Goal: Task Accomplishment & Management: Manage account settings

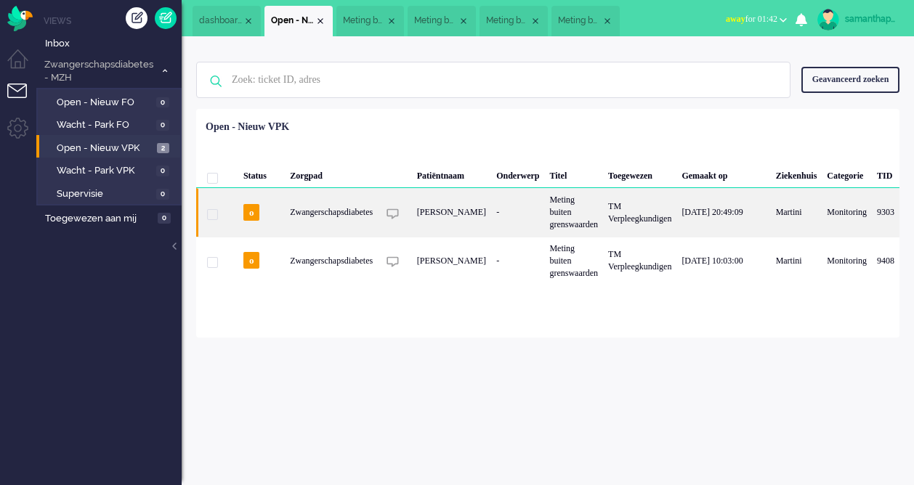
click at [544, 210] on div "Zwangerschapsdiabetes" at bounding box center [573, 212] width 59 height 48
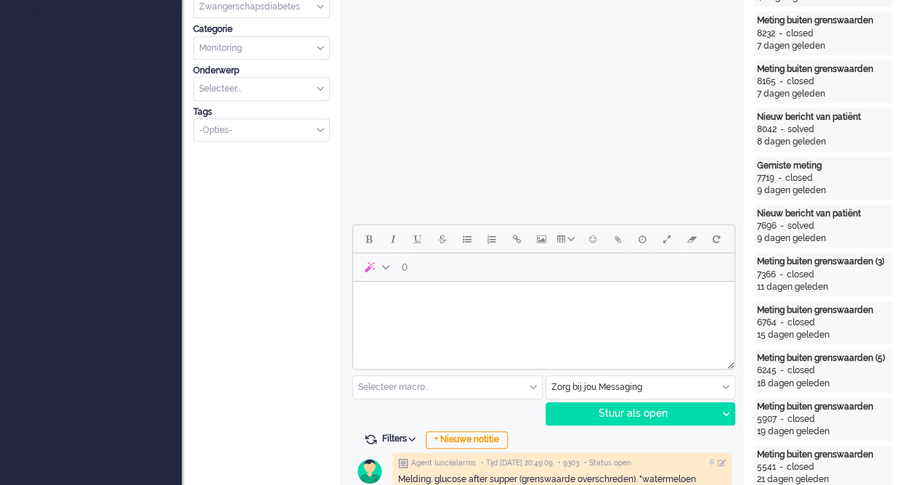
scroll to position [52, 0]
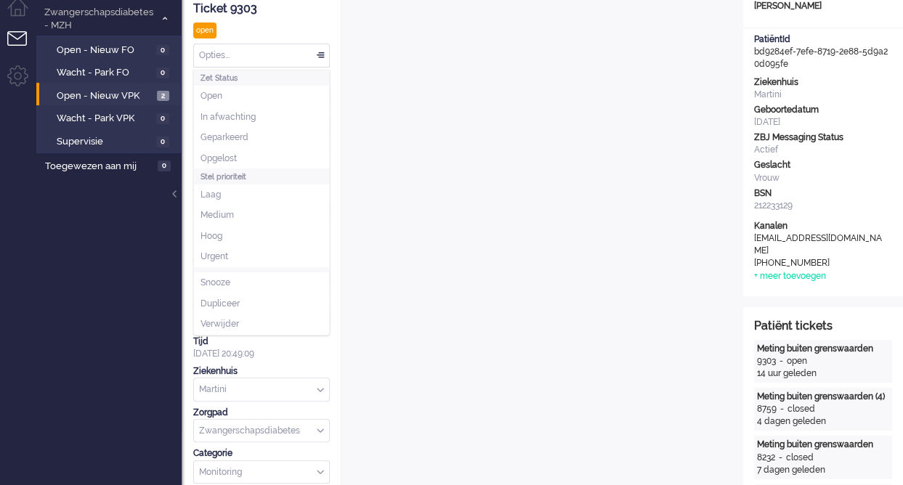
click at [324, 53] on div "Opties..." at bounding box center [261, 55] width 135 height 23
click at [217, 158] on span "Opgelost" at bounding box center [219, 159] width 36 height 12
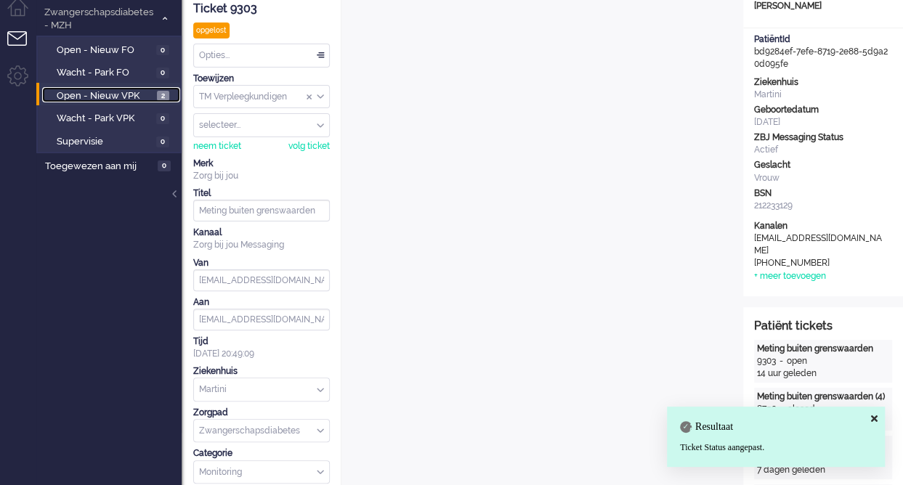
click at [132, 95] on span "Open - Nieuw VPK" at bounding box center [105, 96] width 97 height 14
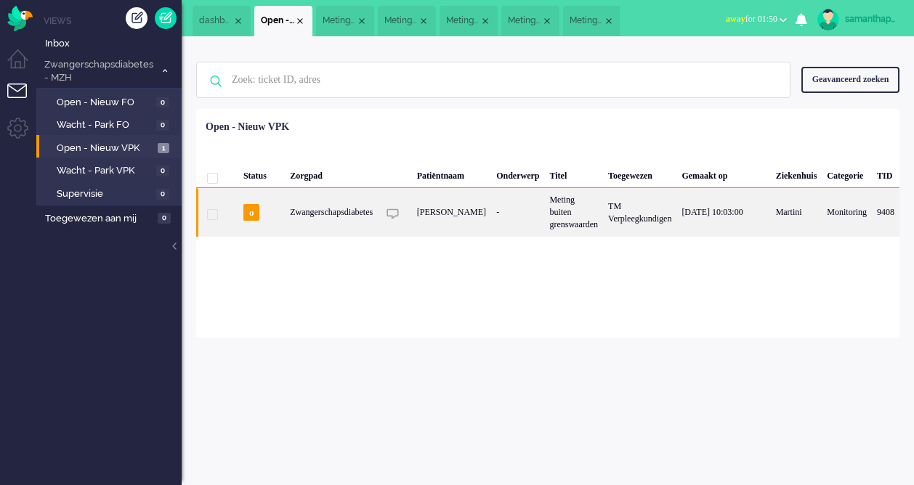
click at [544, 210] on div "Zwangerschapsdiabetes" at bounding box center [573, 212] width 59 height 48
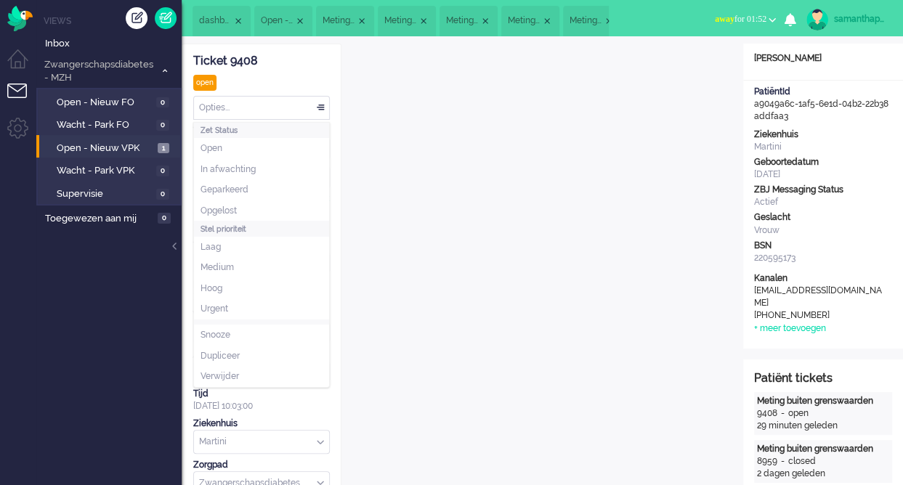
click at [315, 109] on div "Opties..." at bounding box center [261, 108] width 135 height 23
click at [246, 208] on li "Opgelost" at bounding box center [261, 211] width 135 height 21
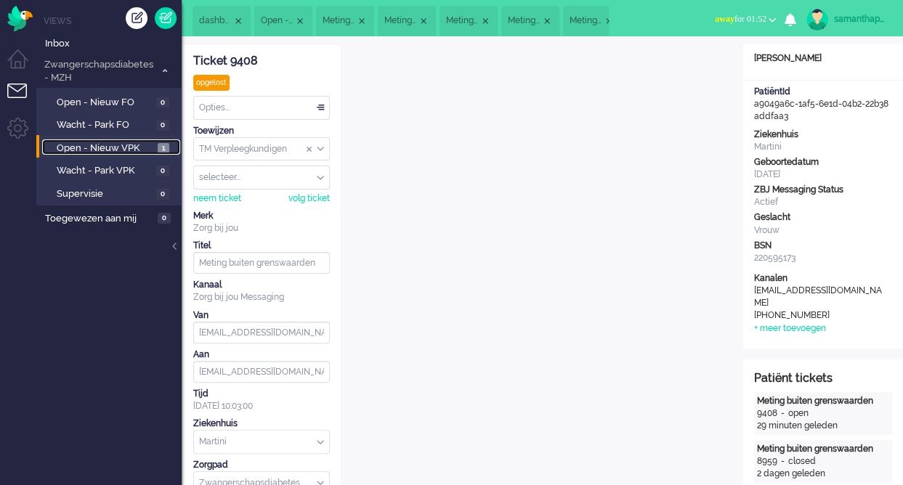
click at [137, 145] on span "Open - Nieuw VPK" at bounding box center [105, 149] width 97 height 14
